Goal: Complete application form

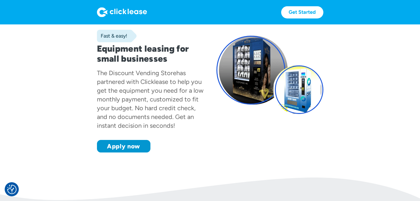
scroll to position [21, 0]
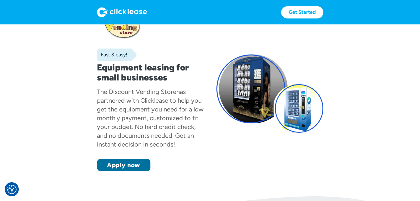
click at [115, 165] on link "Apply now" at bounding box center [123, 165] width 53 height 13
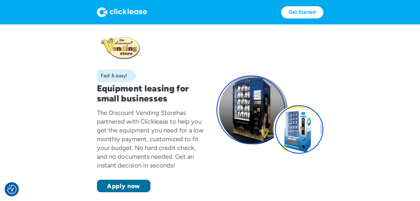
click at [119, 190] on link "Apply now" at bounding box center [123, 185] width 53 height 13
